Goal: Check status: Check status

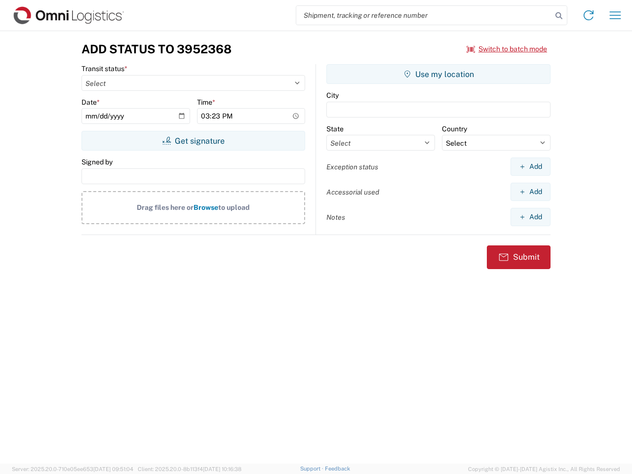
click at [424, 15] on input "search" at bounding box center [424, 15] width 256 height 19
click at [559, 16] on icon at bounding box center [559, 16] width 14 height 14
click at [588, 15] on icon at bounding box center [588, 15] width 16 height 16
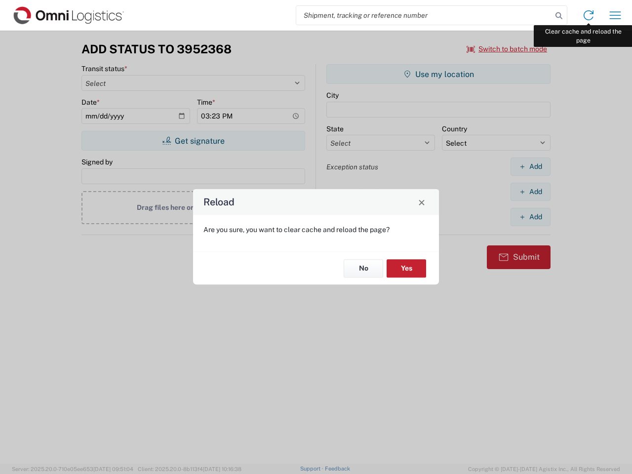
click at [615, 15] on div "Reload Are you sure, you want to clear cache and reload the page? No Yes" at bounding box center [316, 237] width 632 height 474
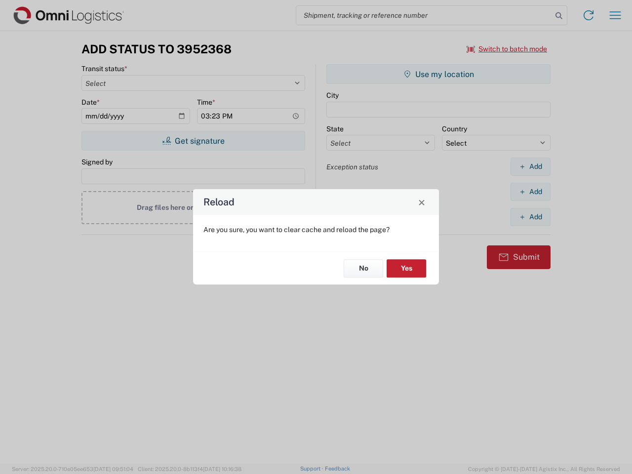
click at [507, 49] on div "Reload Are you sure, you want to clear cache and reload the page? No Yes" at bounding box center [316, 237] width 632 height 474
click at [193, 141] on div "Reload Are you sure, you want to clear cache and reload the page? No Yes" at bounding box center [316, 237] width 632 height 474
click at [438, 74] on div "Reload Are you sure, you want to clear cache and reload the page? No Yes" at bounding box center [316, 237] width 632 height 474
click at [530, 166] on div "Reload Are you sure, you want to clear cache and reload the page? No Yes" at bounding box center [316, 237] width 632 height 474
click at [530, 191] on div "Reload Are you sure, you want to clear cache and reload the page? No Yes" at bounding box center [316, 237] width 632 height 474
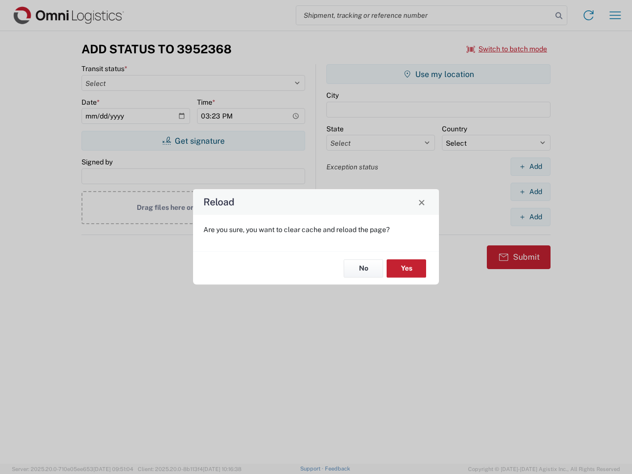
click at [530, 217] on div "Reload Are you sure, you want to clear cache and reload the page? No Yes" at bounding box center [316, 237] width 632 height 474
